Goal: Check status: Check status

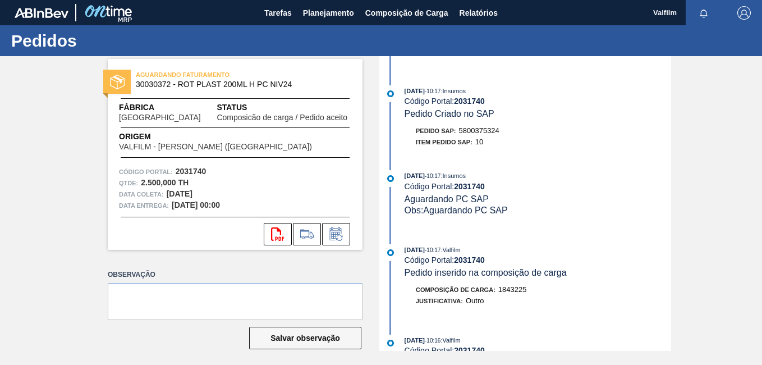
scroll to position [56, 0]
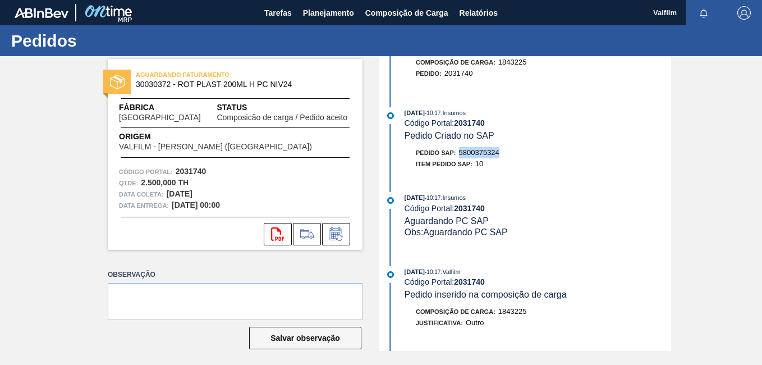
drag, startPoint x: 500, startPoint y: 157, endPoint x: 460, endPoint y: 154, distance: 40.5
click at [460, 154] on div "Pedido SAP: 5800375324" at bounding box center [537, 152] width 266 height 11
copy span "5800375324"
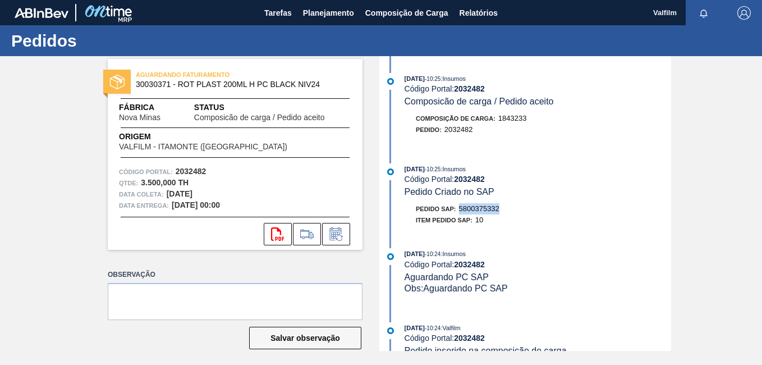
drag, startPoint x: 498, startPoint y: 212, endPoint x: 459, endPoint y: 212, distance: 38.7
click at [459, 212] on div "Pedido SAP: 5800375332" at bounding box center [458, 208] width 84 height 11
